Goal: Find specific page/section: Find specific page/section

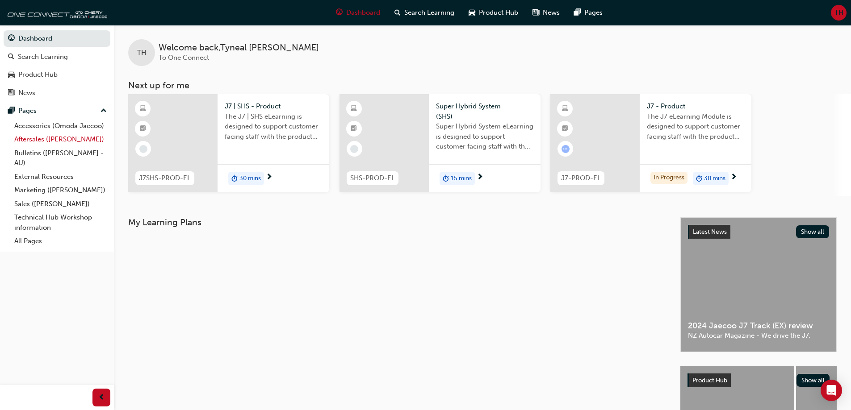
click at [74, 138] on link "Aftersales ([PERSON_NAME])" at bounding box center [61, 140] width 100 height 14
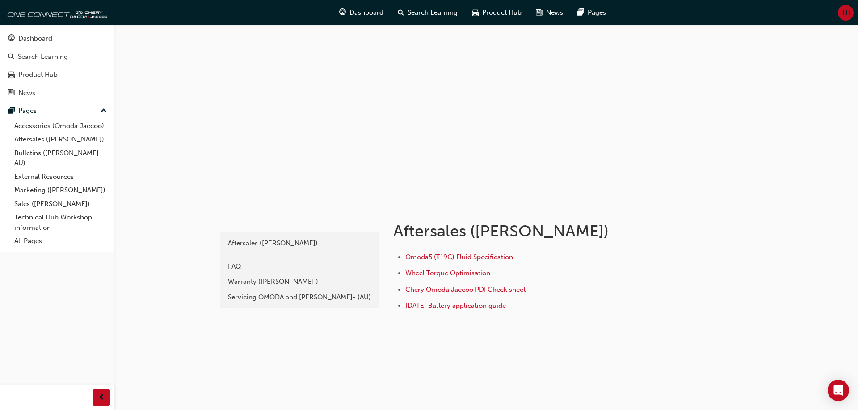
click at [300, 286] on div "Warranty (Omoda Jaecoo )" at bounding box center [299, 282] width 143 height 10
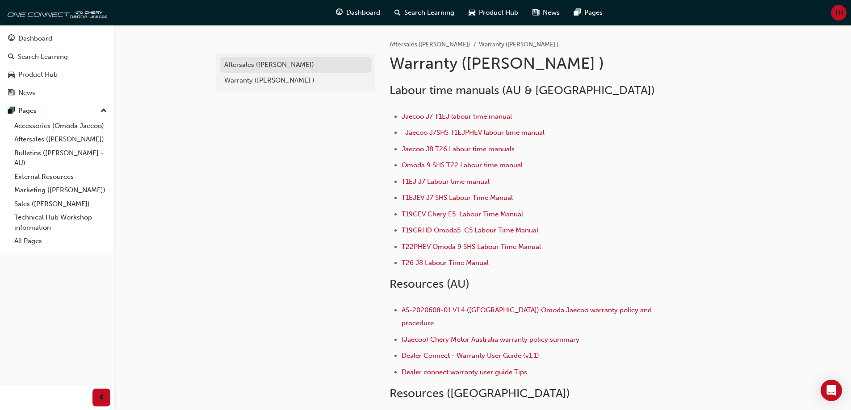
click at [260, 64] on div "Aftersales ([PERSON_NAME])" at bounding box center [295, 65] width 143 height 10
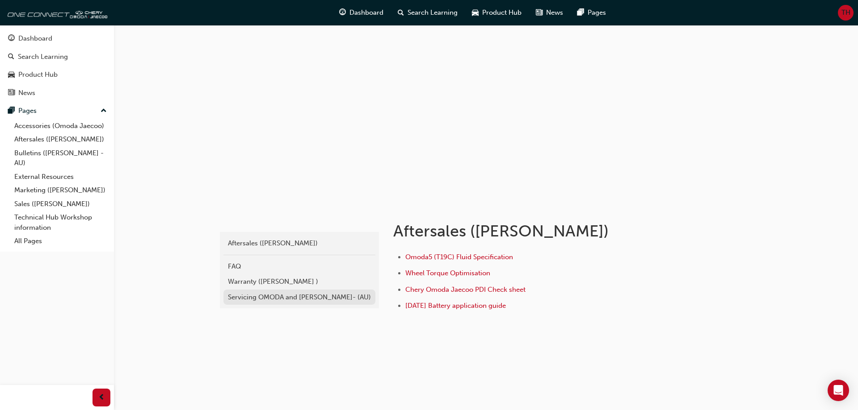
click at [270, 298] on div "Servicing OMODA and [PERSON_NAME]- (AU)" at bounding box center [299, 298] width 143 height 10
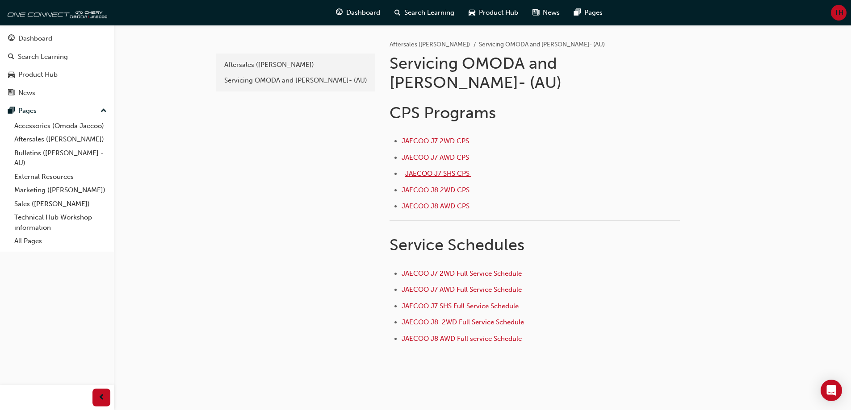
click at [443, 170] on span "JAECOO J7 SHS CPS ﻿" at bounding box center [438, 174] width 66 height 8
click at [429, 170] on span "JAECOO J7 SHS CPS ﻿" at bounding box center [438, 174] width 66 height 8
